Goal: Register for event/course

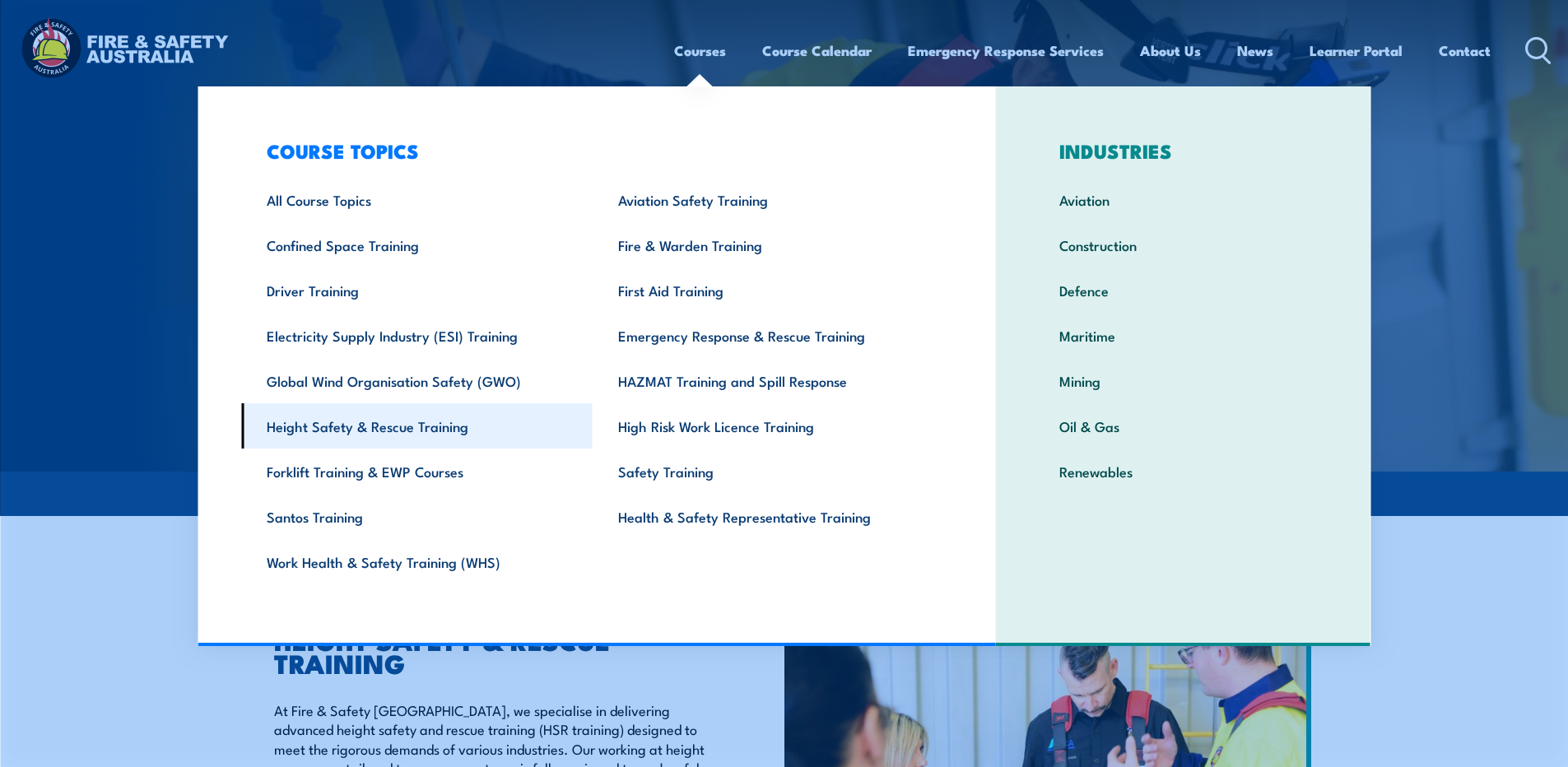
click at [352, 425] on link "Height Safety & Rescue Training" at bounding box center [416, 426] width 351 height 46
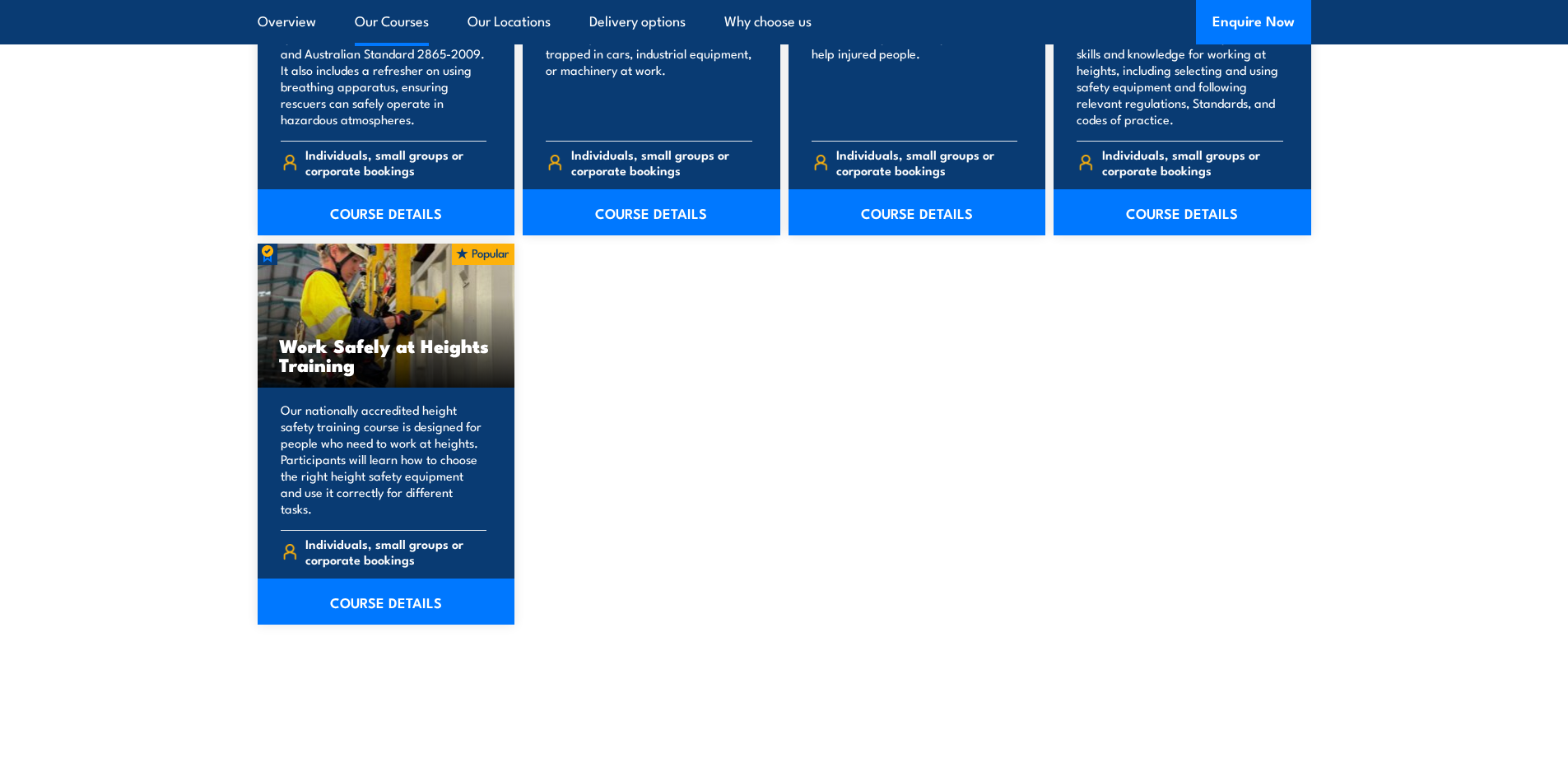
scroll to position [2001, 0]
click at [382, 579] on link "COURSE DETAILS" at bounding box center [386, 601] width 258 height 46
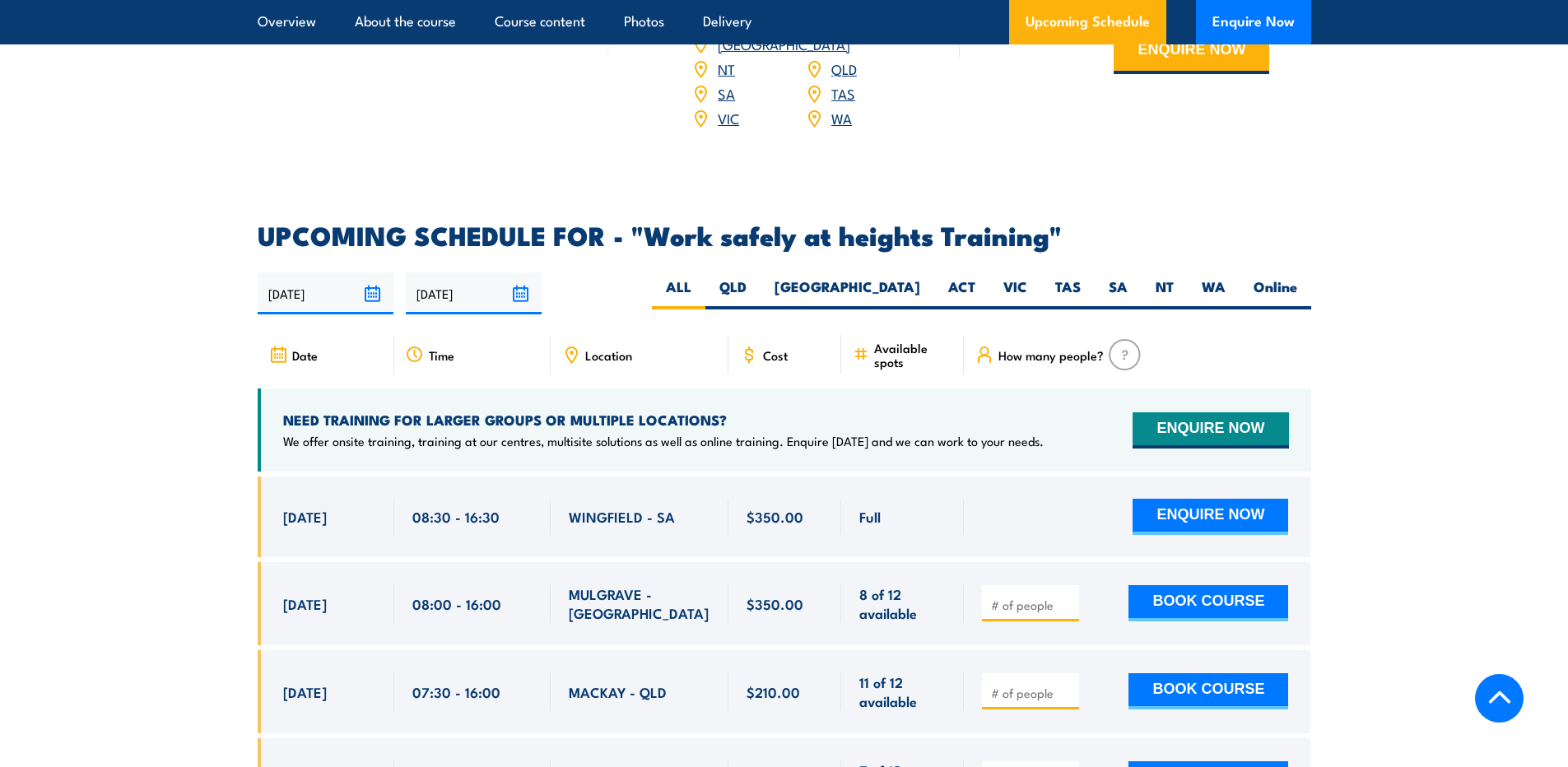
scroll to position [2421, 0]
